Goal: Information Seeking & Learning: Learn about a topic

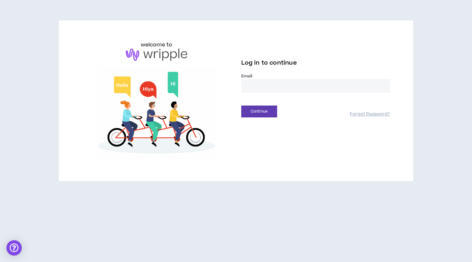
click at [284, 85] on input "email" at bounding box center [315, 86] width 149 height 14
type input "**********"
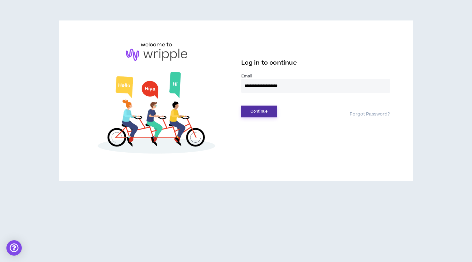
click at [263, 110] on button "Continue" at bounding box center [259, 112] width 36 height 12
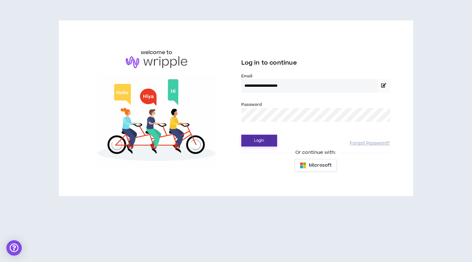
click at [258, 139] on button "Login" at bounding box center [259, 141] width 36 height 12
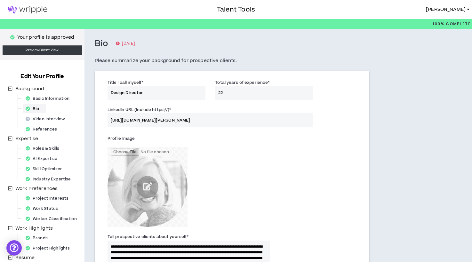
click at [39, 9] on img at bounding box center [27, 10] width 55 height 8
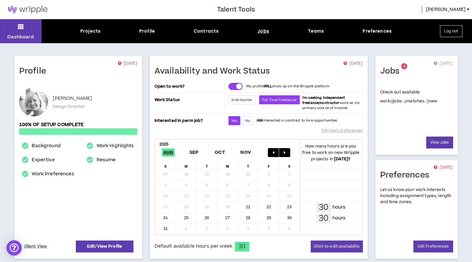
click at [265, 30] on div "Jobs" at bounding box center [263, 31] width 12 height 7
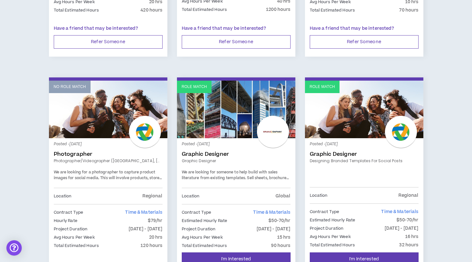
scroll to position [270, 0]
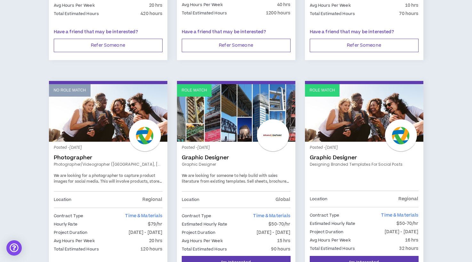
click at [347, 123] on link "Role Match" at bounding box center [364, 113] width 118 height 58
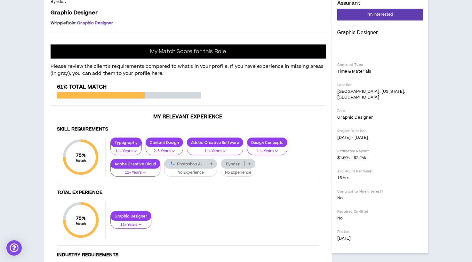
scroll to position [98, 0]
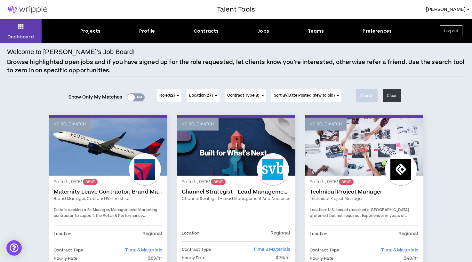
click at [89, 32] on div "Projects" at bounding box center [90, 31] width 20 height 7
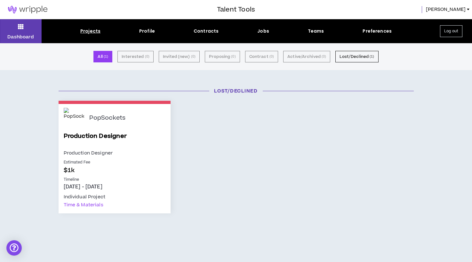
click at [98, 118] on p "PopSockets" at bounding box center [107, 118] width 36 height 7
click at [79, 117] on img at bounding box center [74, 118] width 21 height 21
